Goal: Task Accomplishment & Management: Use online tool/utility

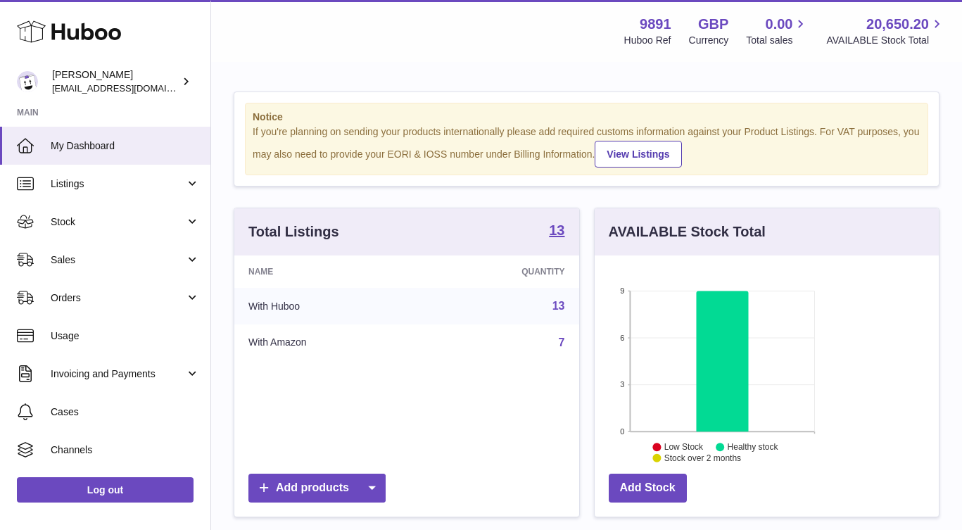
scroll to position [220, 344]
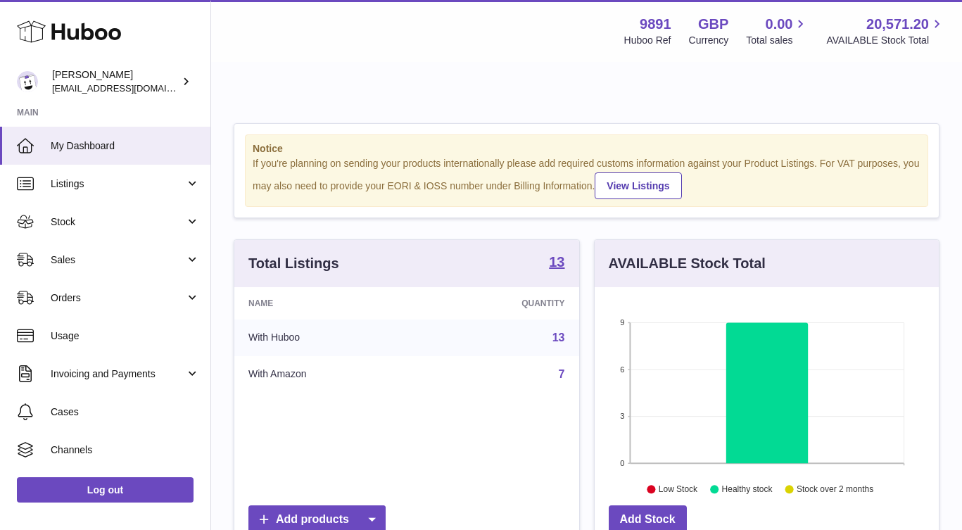
scroll to position [220, 344]
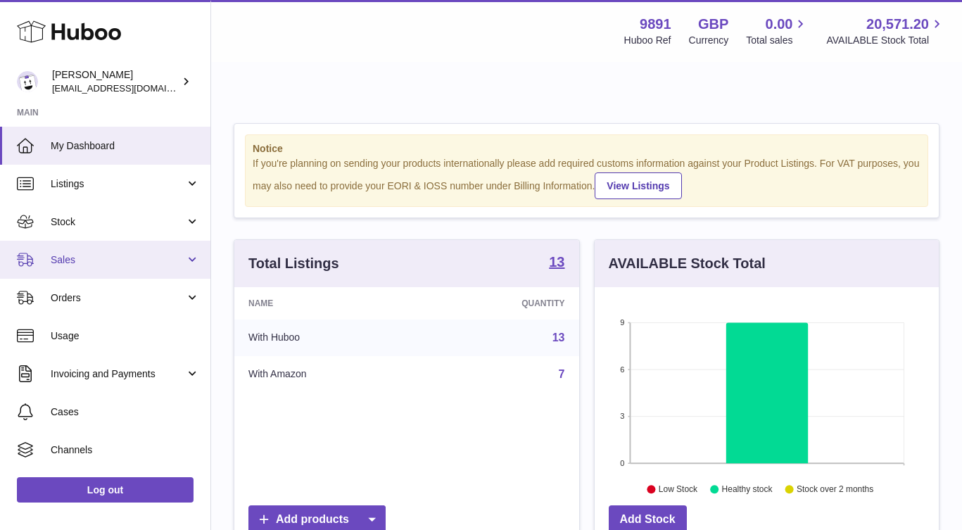
click at [111, 251] on link "Sales" at bounding box center [105, 260] width 210 height 38
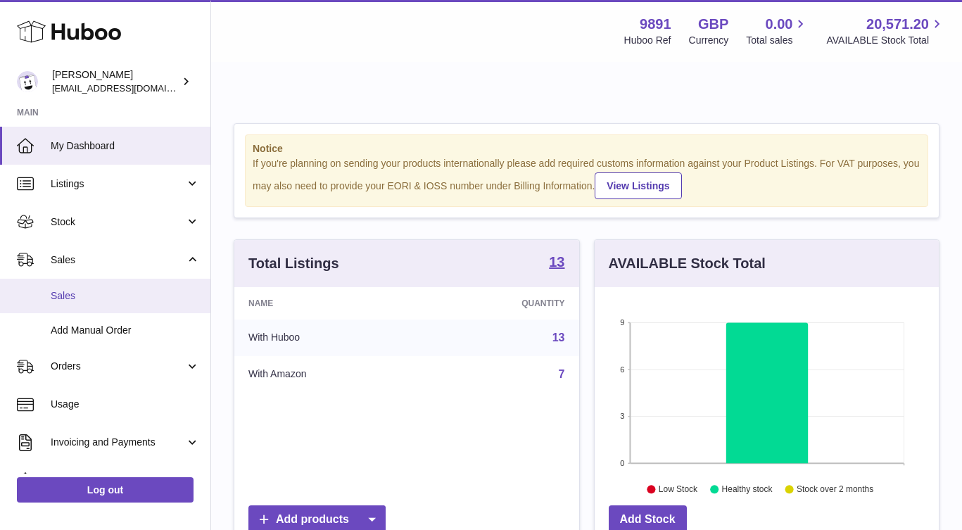
click at [129, 295] on span "Sales" at bounding box center [125, 295] width 149 height 13
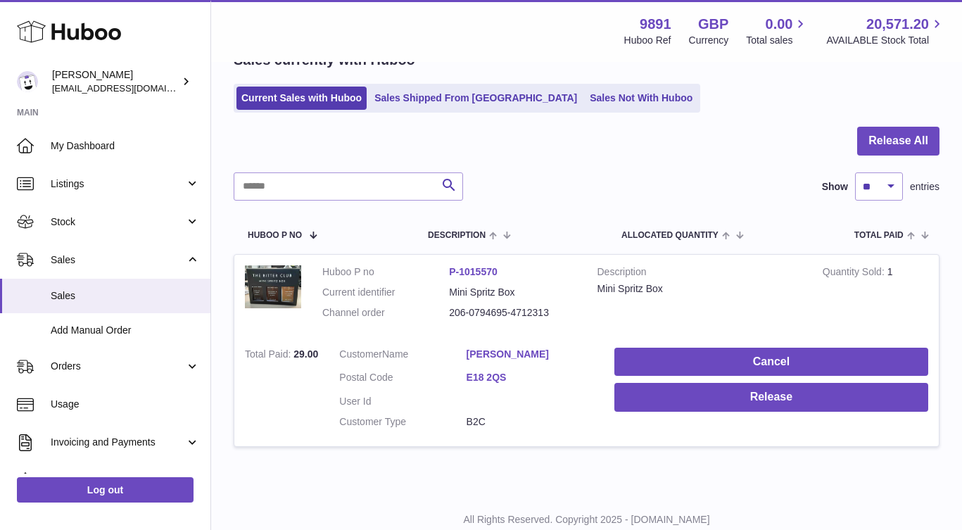
scroll to position [98, 0]
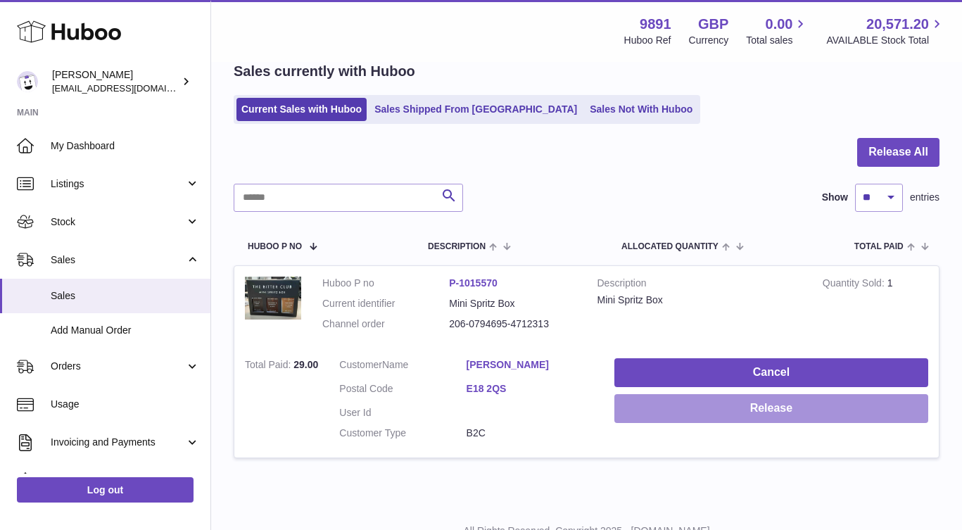
click at [762, 394] on button "Release" at bounding box center [772, 408] width 314 height 29
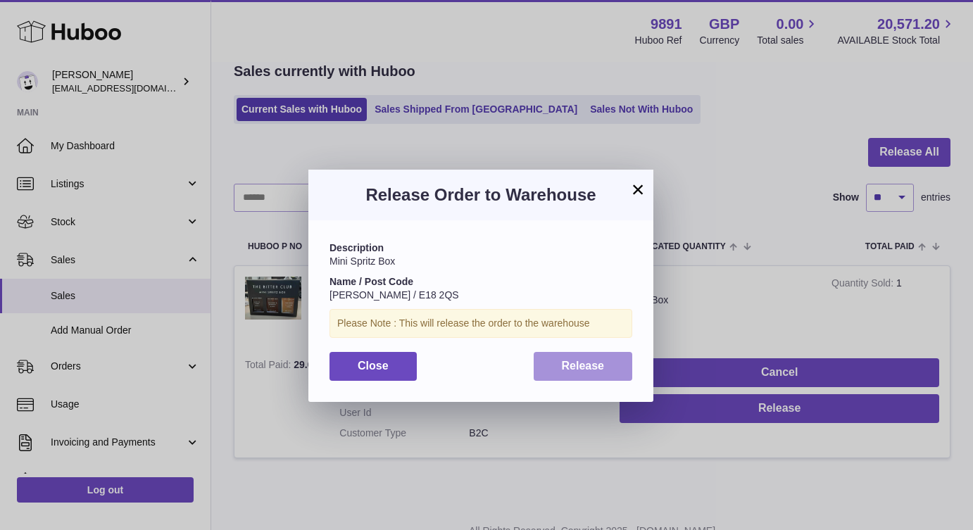
click at [611, 374] on button "Release" at bounding box center [583, 366] width 99 height 29
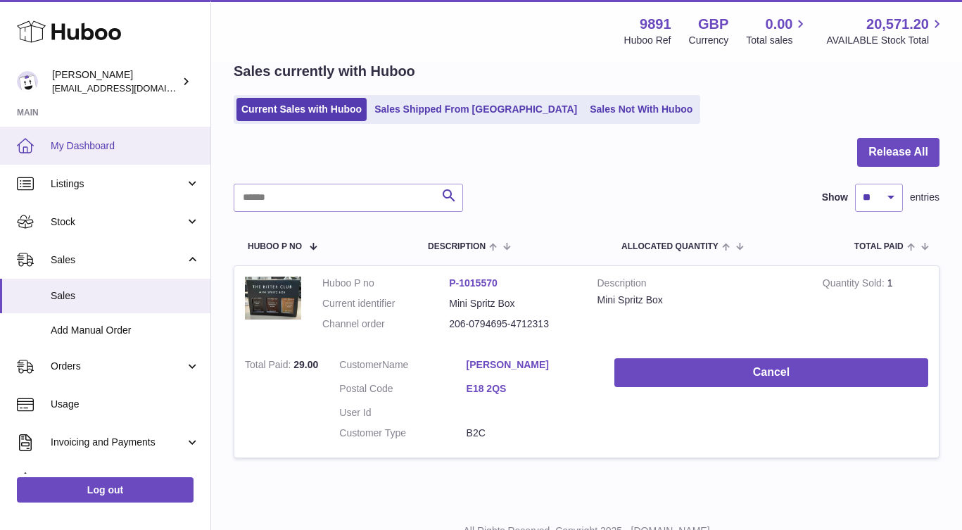
click at [86, 139] on span "My Dashboard" at bounding box center [125, 145] width 149 height 13
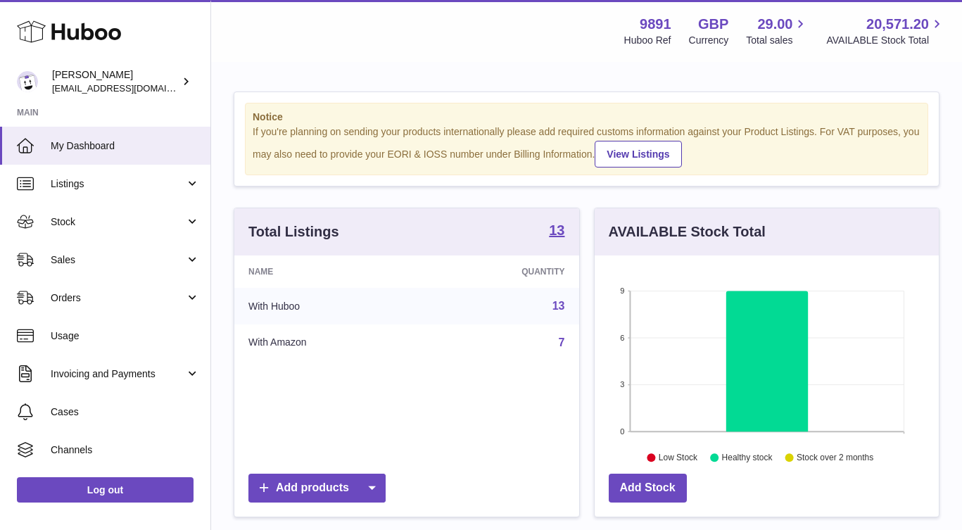
scroll to position [220, 344]
